Goal: Information Seeking & Learning: Find specific fact

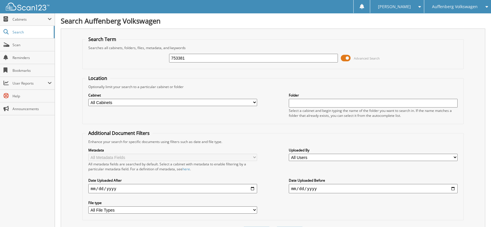
type input "753381"
drag, startPoint x: 191, startPoint y: 55, endPoint x: 152, endPoint y: 62, distance: 38.7
click at [153, 63] on div "753381 Advanced Search" at bounding box center [272, 58] width 375 height 16
type input "753058"
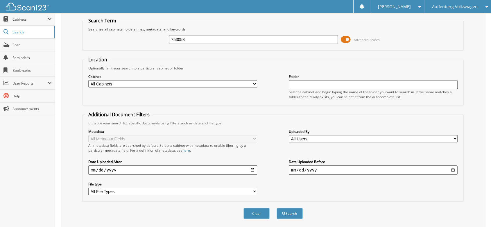
scroll to position [51, 0]
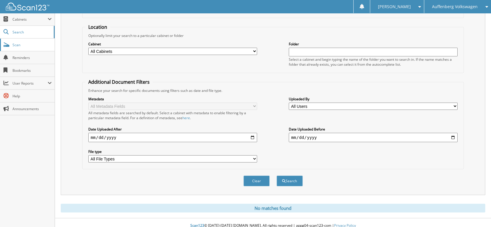
click at [14, 45] on span "Scan" at bounding box center [31, 44] width 39 height 5
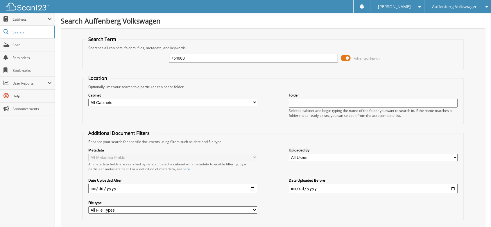
type input "754083"
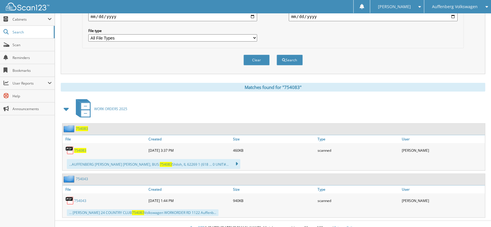
scroll to position [173, 0]
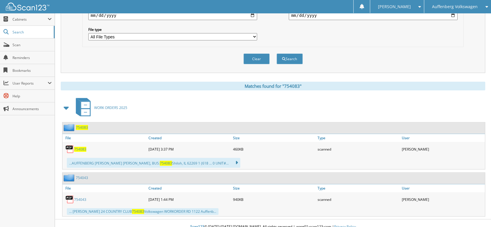
click at [80, 147] on span "754083" at bounding box center [80, 149] width 12 height 5
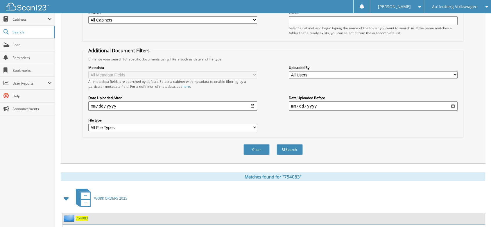
scroll to position [0, 0]
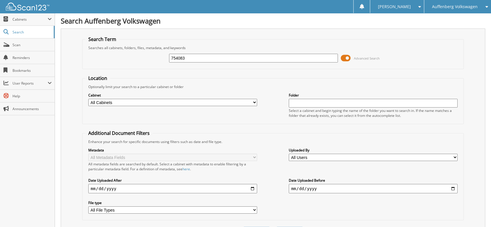
drag, startPoint x: 190, startPoint y: 55, endPoint x: 149, endPoint y: 48, distance: 41.5
click at [158, 52] on div "754083 Advanced Search" at bounding box center [272, 58] width 375 height 16
type input "753066"
drag, startPoint x: 201, startPoint y: 56, endPoint x: 153, endPoint y: 58, distance: 48.5
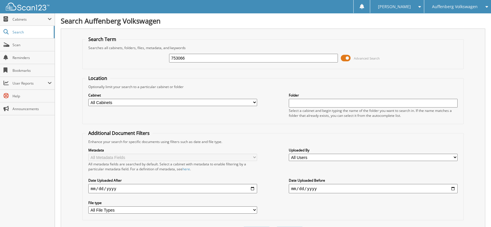
click at [153, 58] on div "753066 Advanced Search" at bounding box center [272, 58] width 375 height 16
type input "753818"
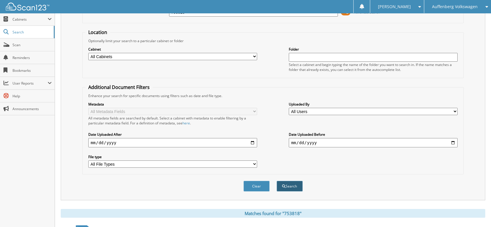
scroll to position [127, 0]
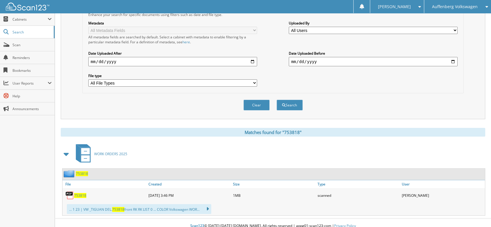
click at [77, 193] on span "753818" at bounding box center [80, 195] width 12 height 5
click at [81, 193] on span "753818" at bounding box center [80, 195] width 12 height 5
